Goal: Find specific page/section: Find specific page/section

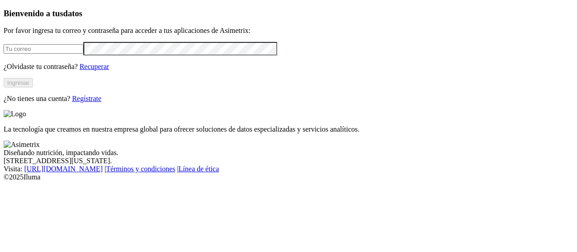
type input "[EMAIL_ADDRESS][PERSON_NAME][DOMAIN_NAME]"
click at [33, 87] on button "Ingresar" at bounding box center [18, 82] width 29 height 9
